Goal: Information Seeking & Learning: Learn about a topic

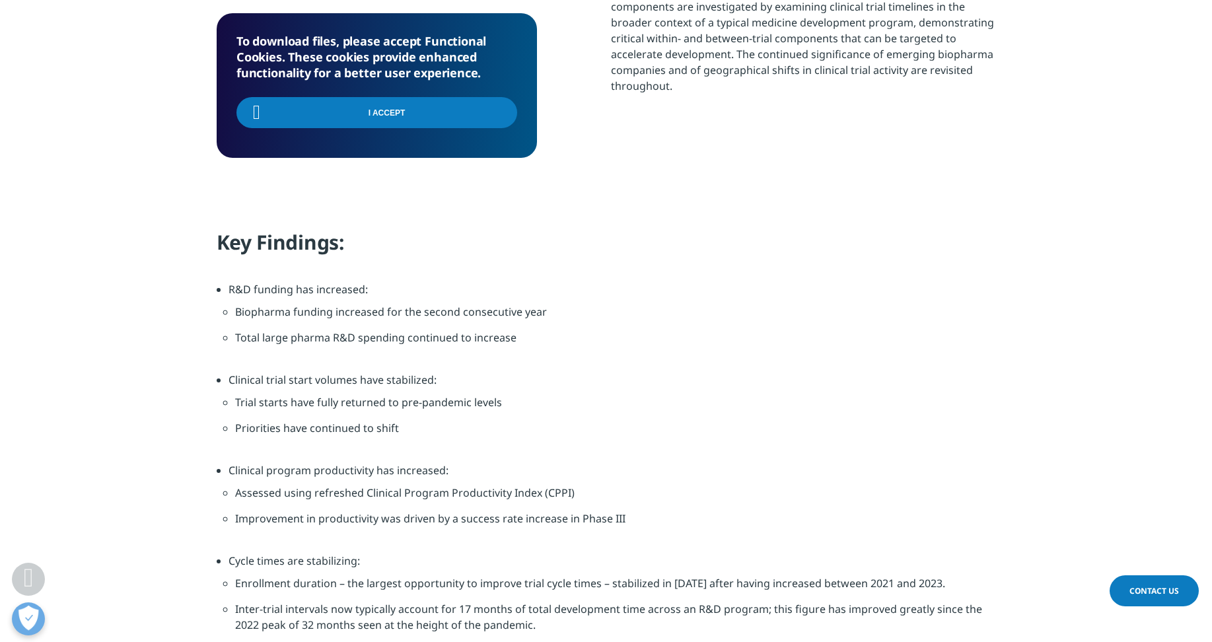
scroll to position [858, 0]
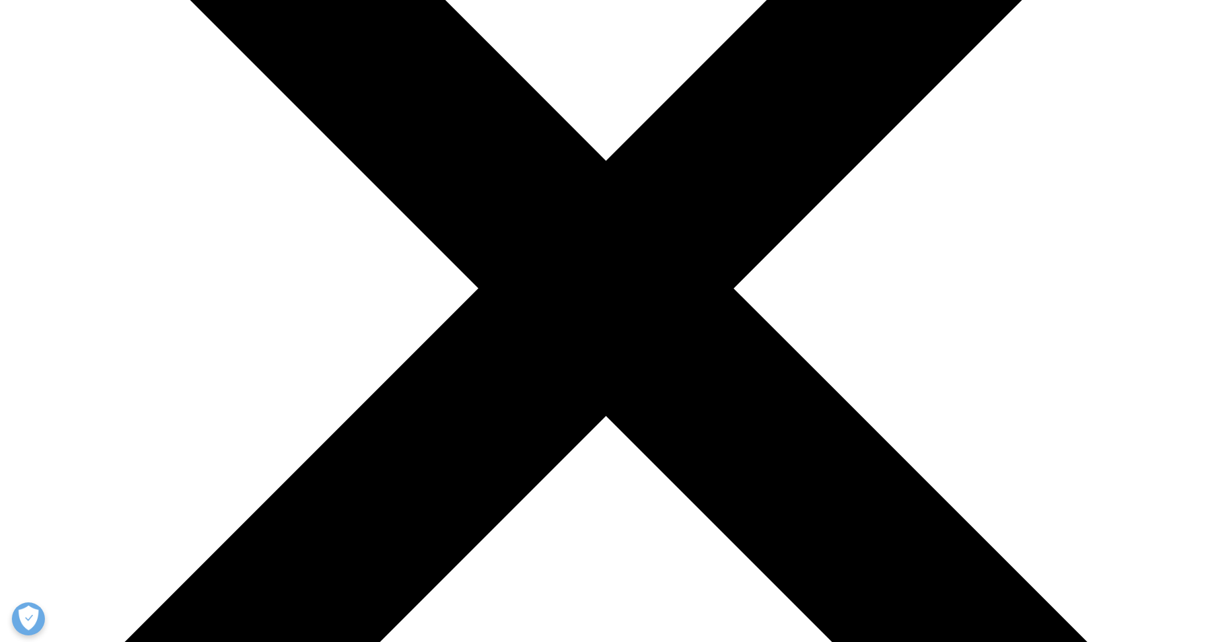
scroll to position [528, 0]
